Goal: Find specific page/section: Find specific page/section

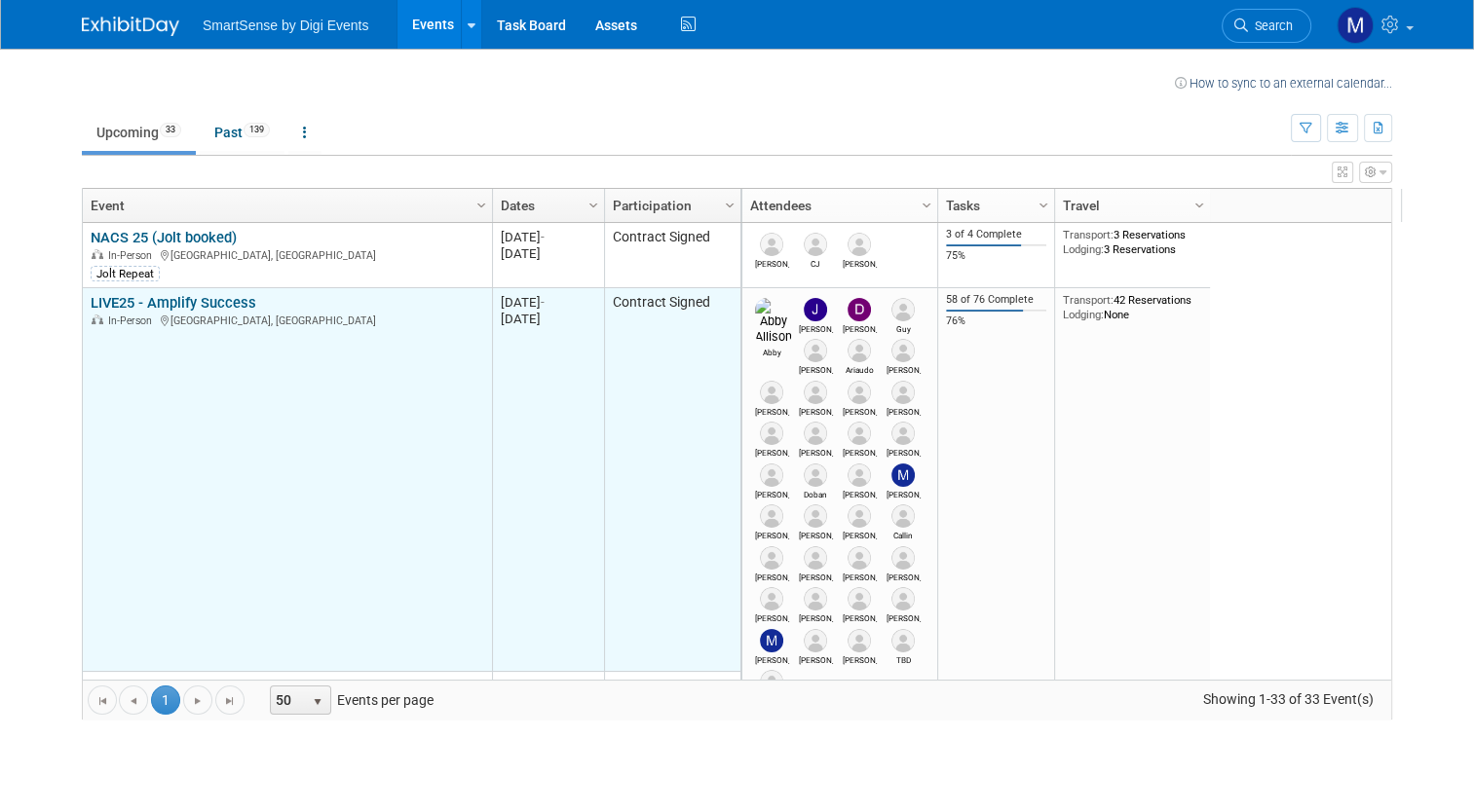
click at [206, 309] on div "LIVE25 - Amplify Success In-Person [GEOGRAPHIC_DATA], [GEOGRAPHIC_DATA]" at bounding box center [287, 310] width 392 height 34
click at [220, 305] on link "LIVE25 - Amplify Success" at bounding box center [174, 303] width 166 height 18
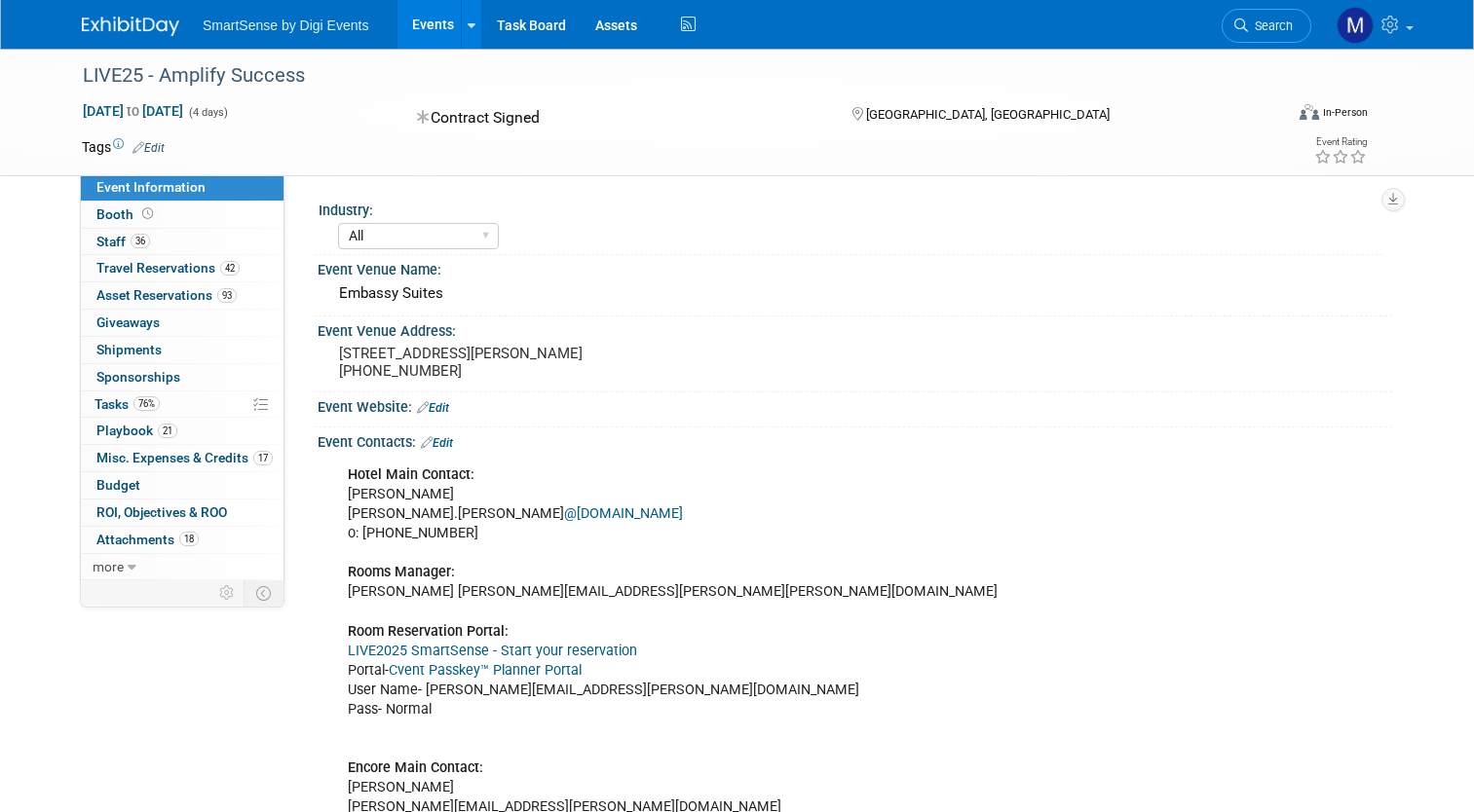
select select "All"
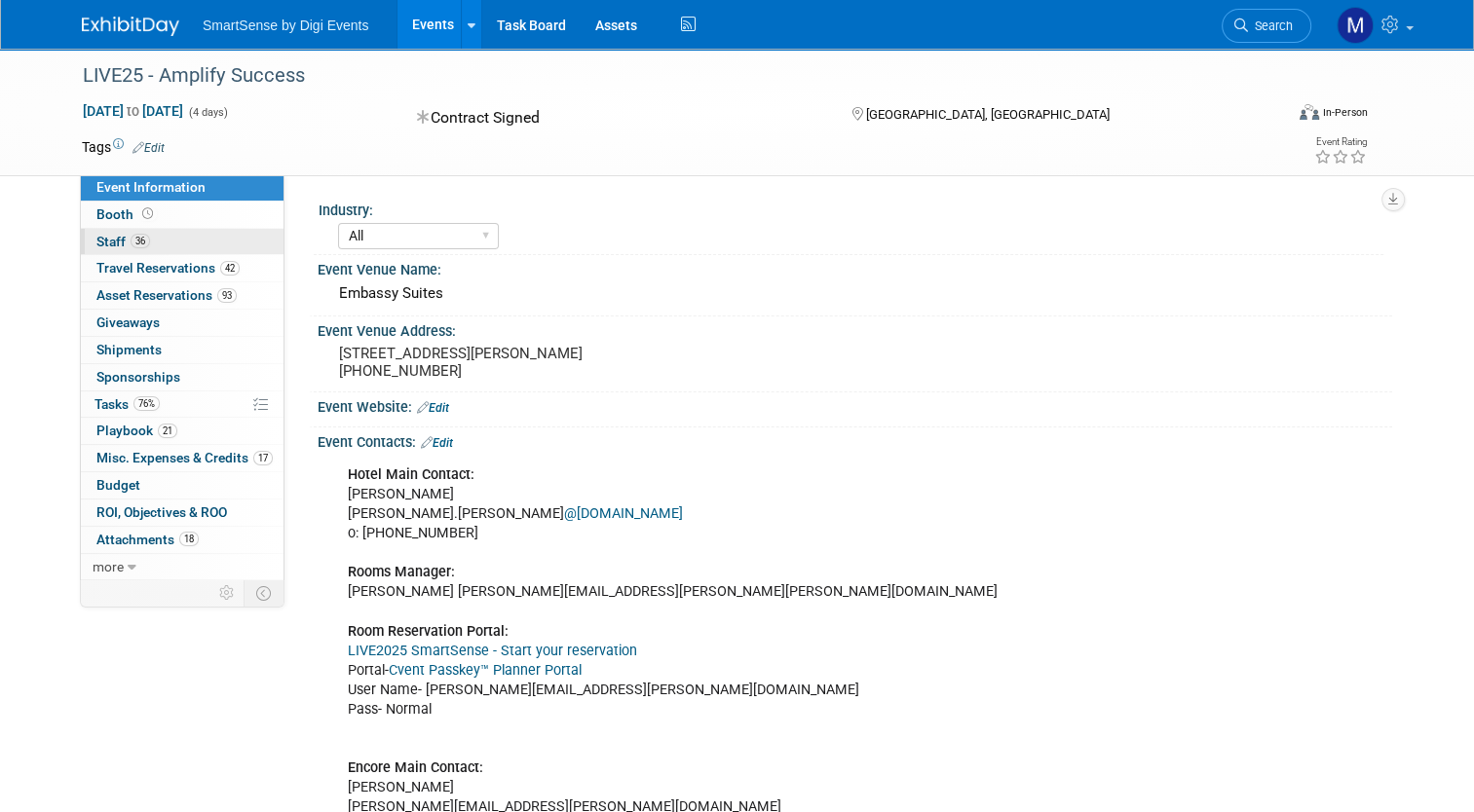
click at [140, 237] on link "36 Staff 36" at bounding box center [183, 242] width 203 height 26
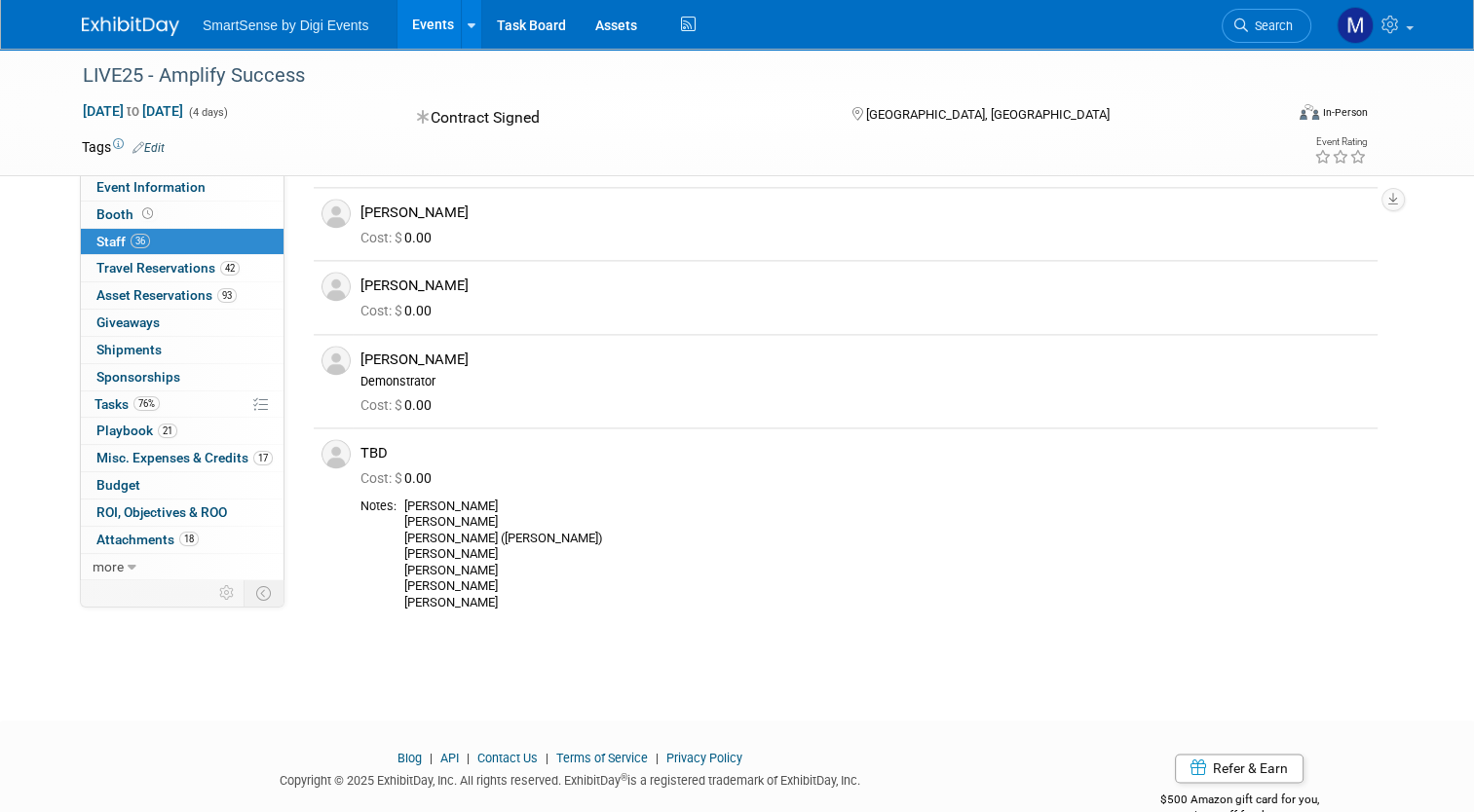
scroll to position [2630, 0]
